Goal: Information Seeking & Learning: Check status

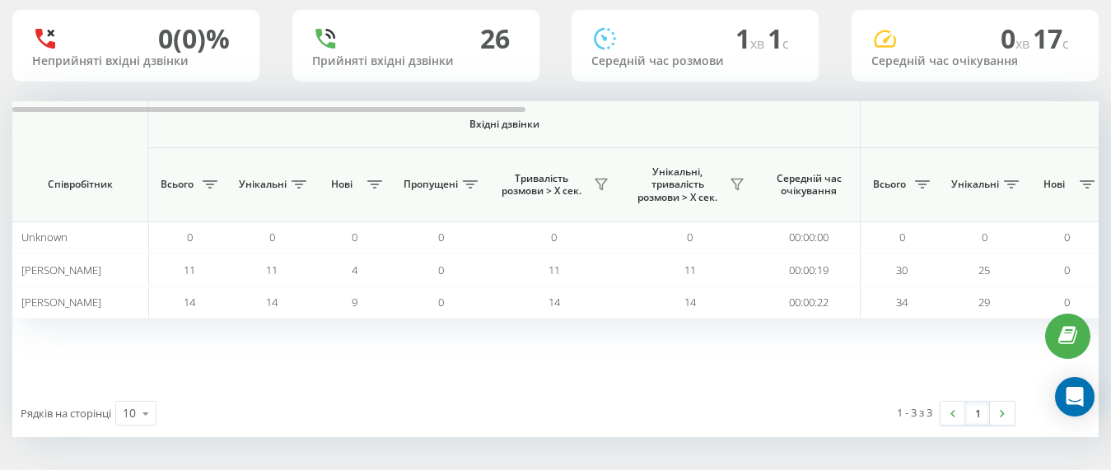
scroll to position [110, 0]
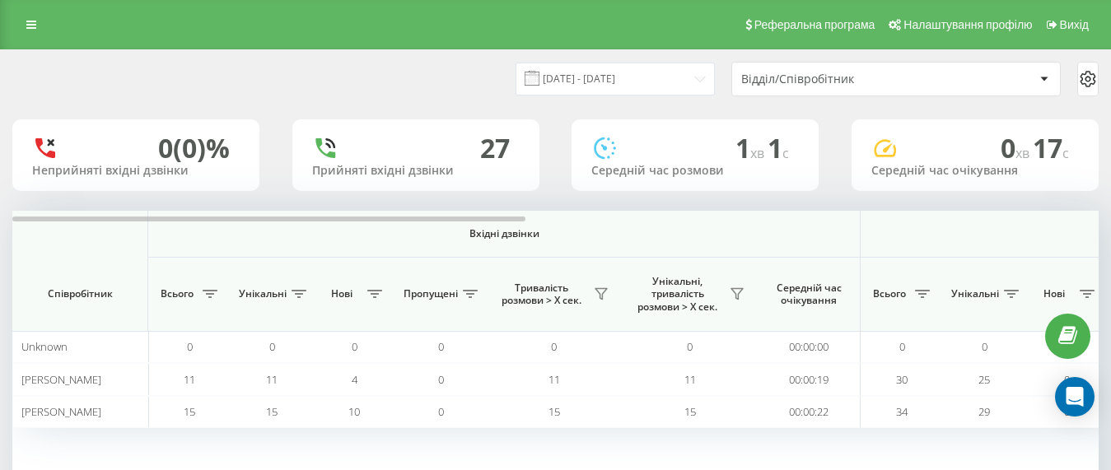
scroll to position [82, 0]
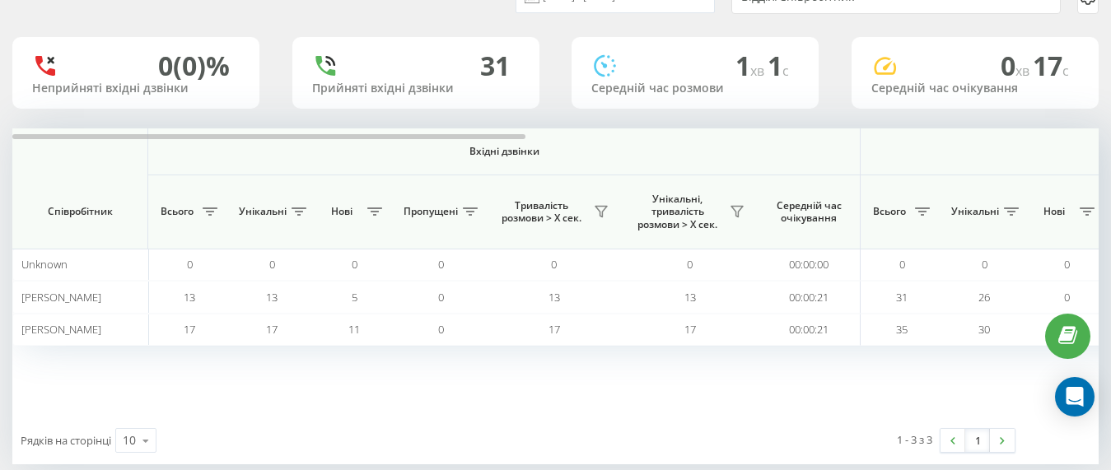
scroll to position [110, 0]
